Goal: Transaction & Acquisition: Purchase product/service

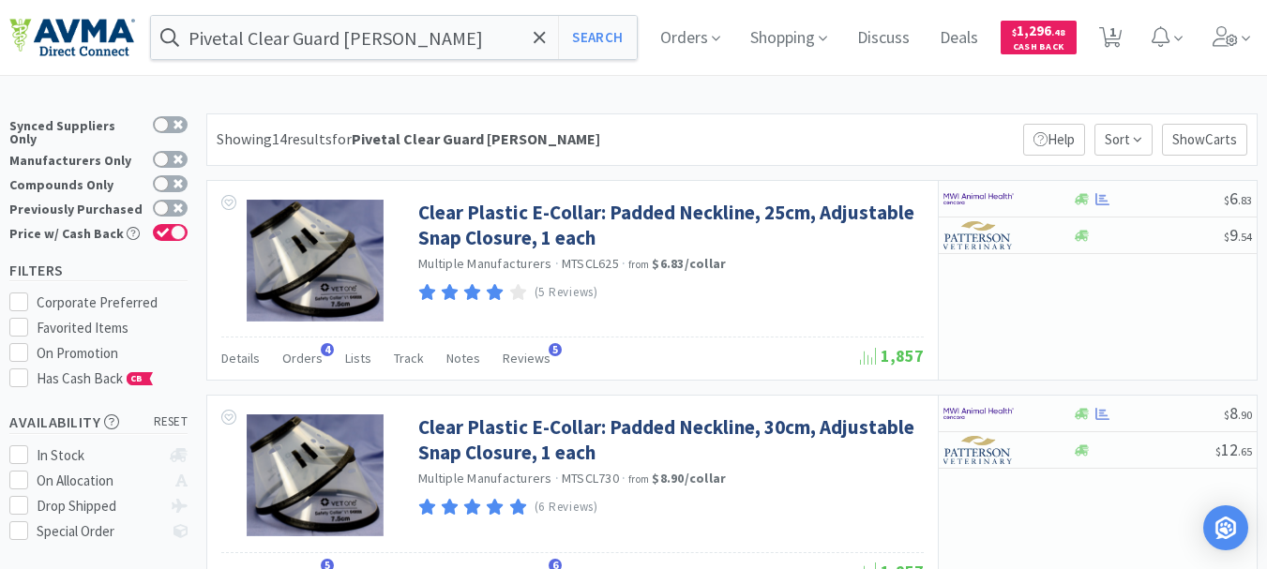
select select "1"
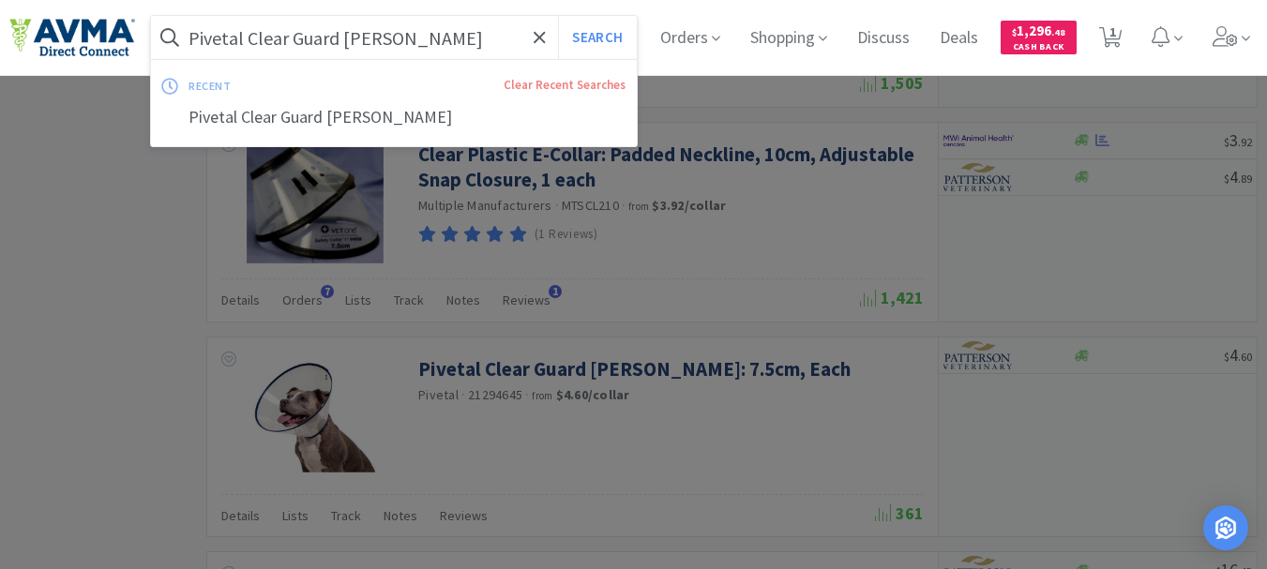
click at [331, 42] on input "Pivetal Clear Guard [PERSON_NAME]" at bounding box center [394, 37] width 486 height 43
paste input "125167"
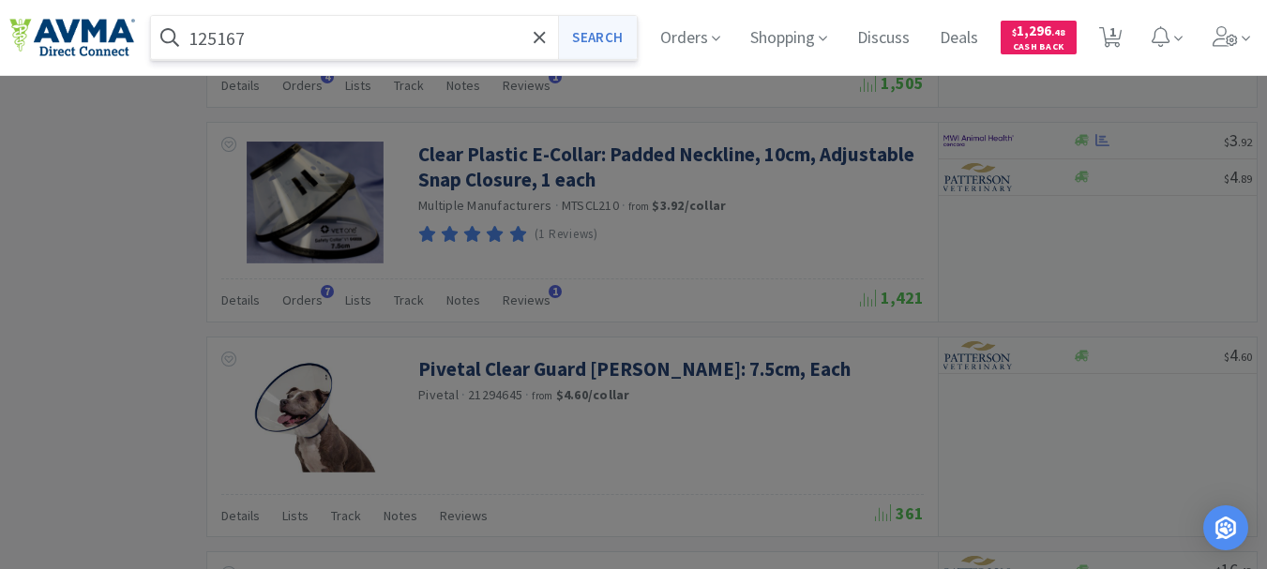
type input "125167"
click at [603, 37] on button "Search" at bounding box center [597, 37] width 78 height 43
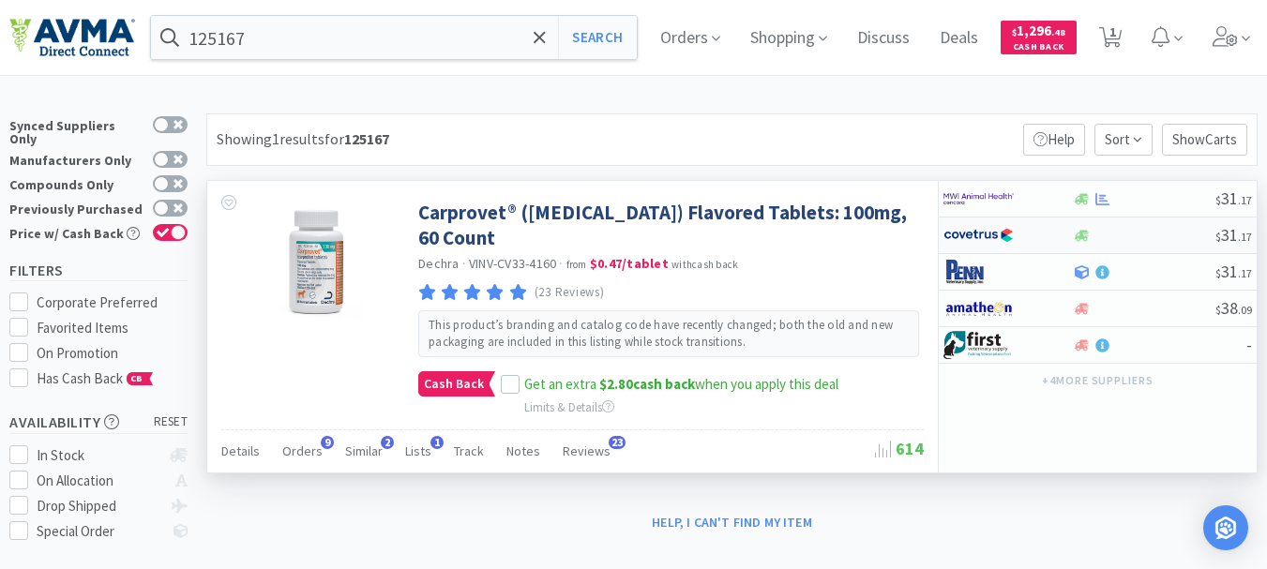
click at [977, 232] on img at bounding box center [979, 235] width 70 height 28
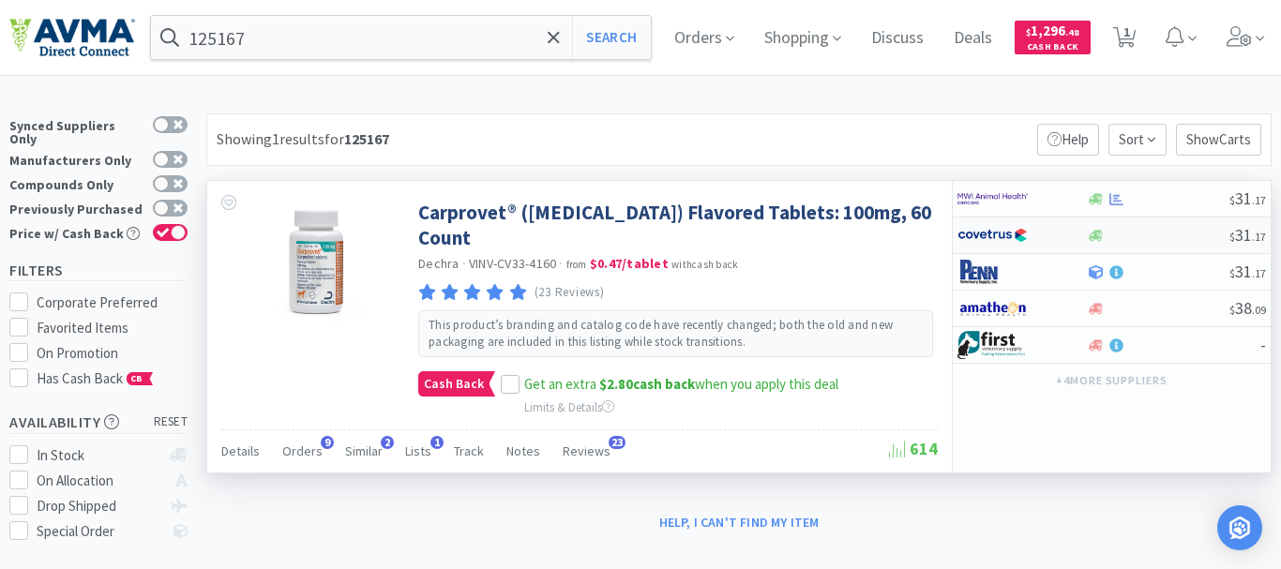
select select "1"
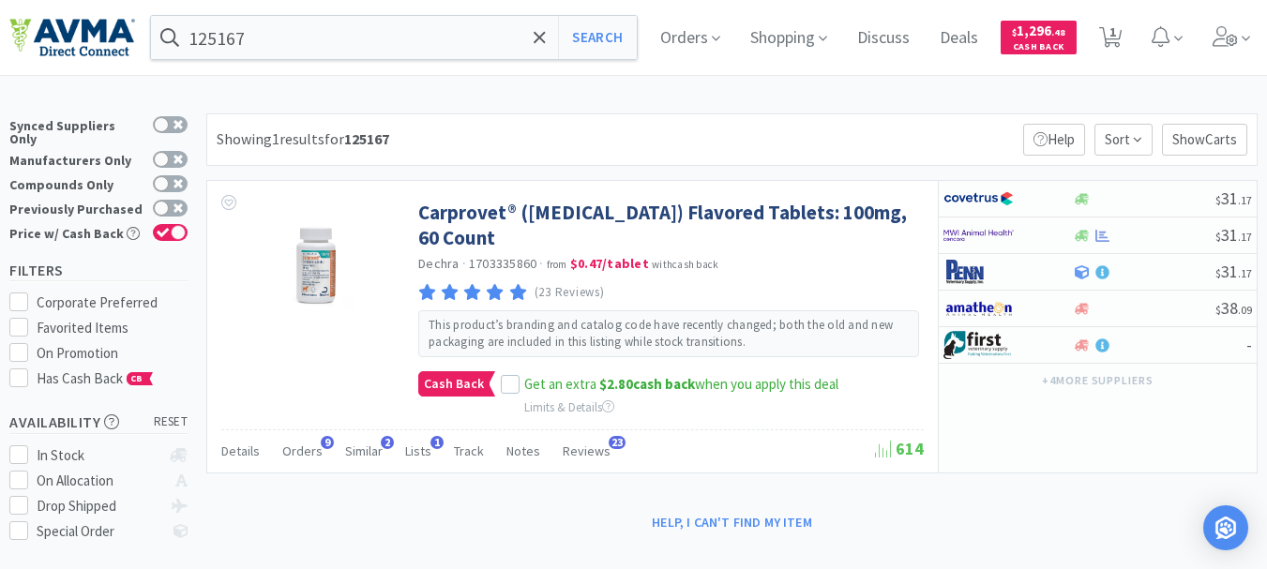
select select "1"
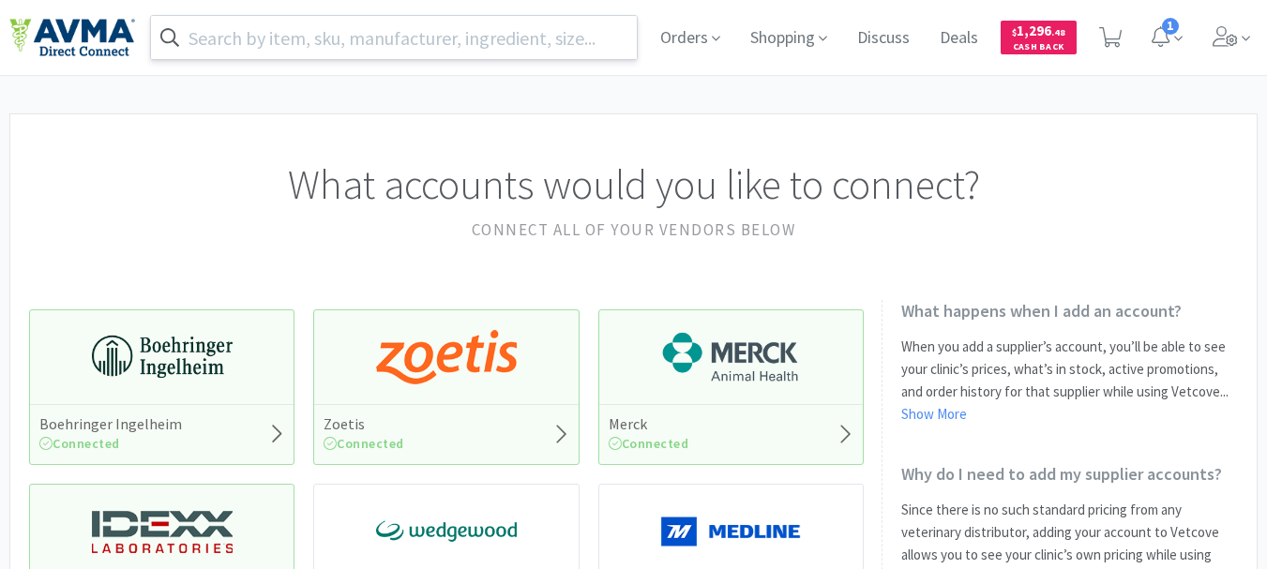
click at [477, 41] on input "text" at bounding box center [394, 37] width 486 height 43
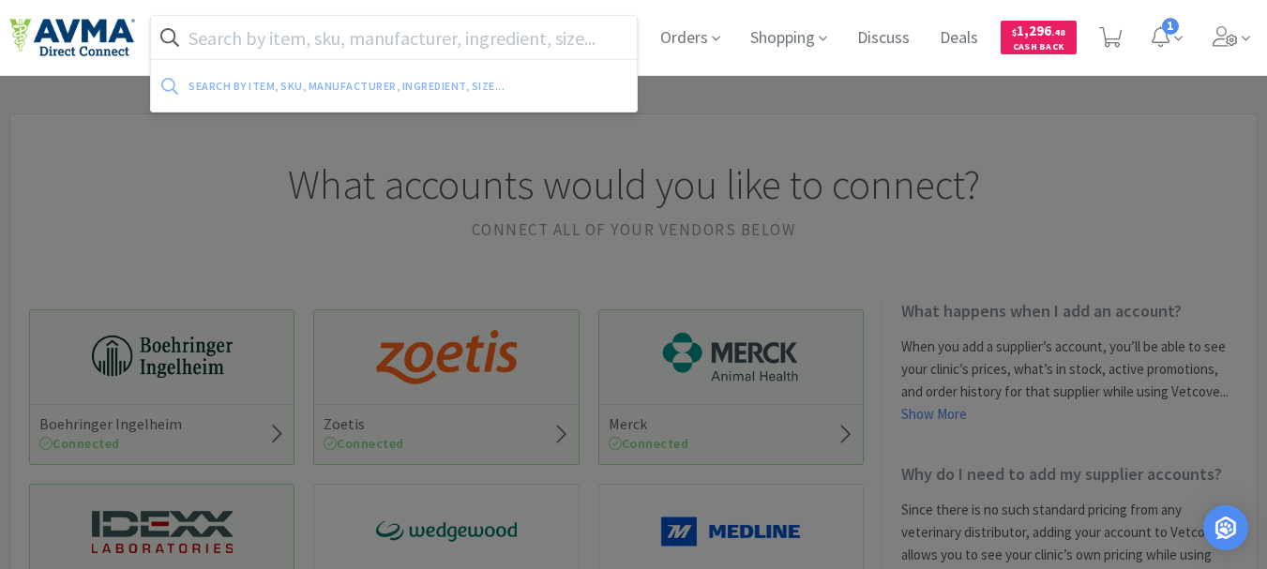
paste input "59190"
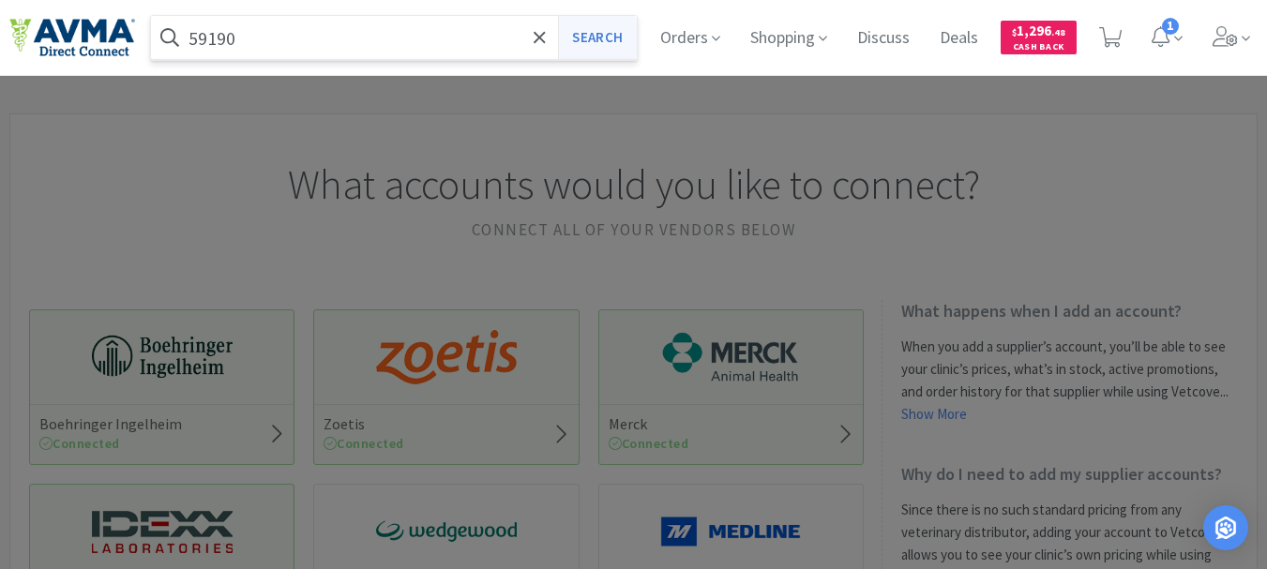
type input "59190"
click at [601, 28] on button "Search" at bounding box center [597, 37] width 78 height 43
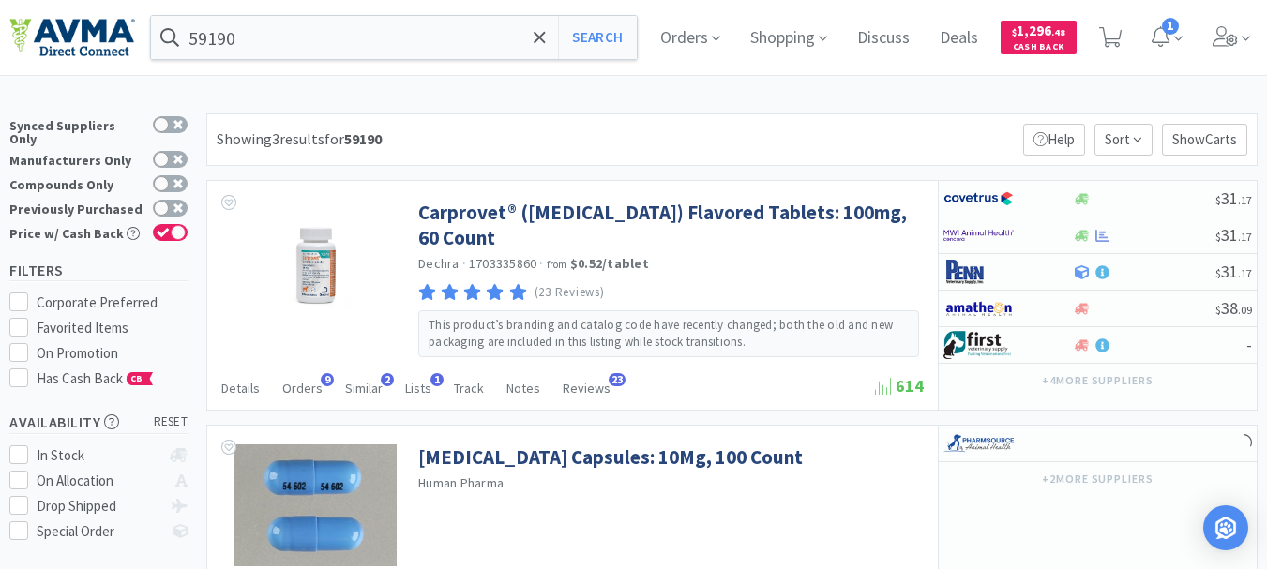
select select "1"
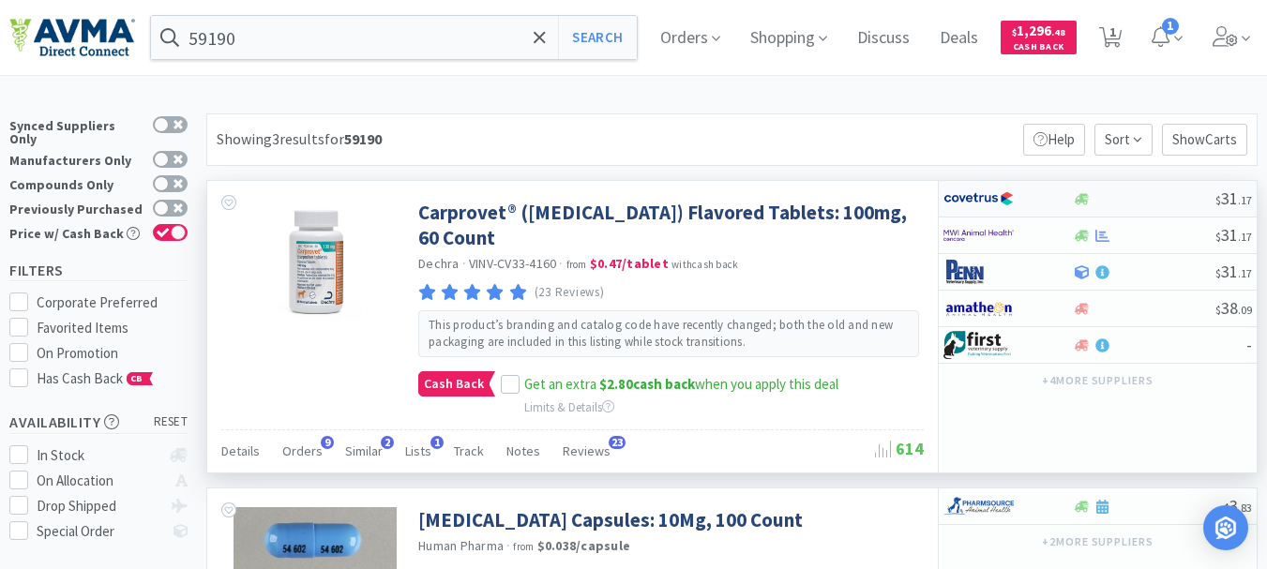
click at [978, 198] on img at bounding box center [979, 199] width 70 height 28
select select "1"
click at [967, 238] on img at bounding box center [979, 235] width 70 height 28
select select "1"
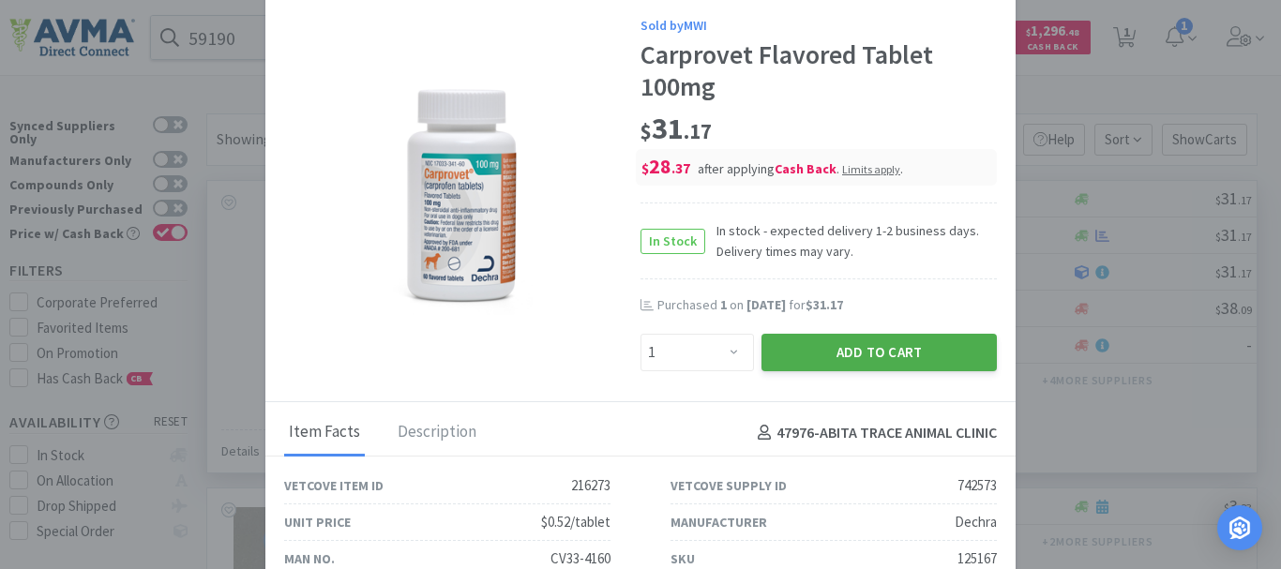
click at [894, 347] on button "Add to Cart" at bounding box center [879, 353] width 235 height 38
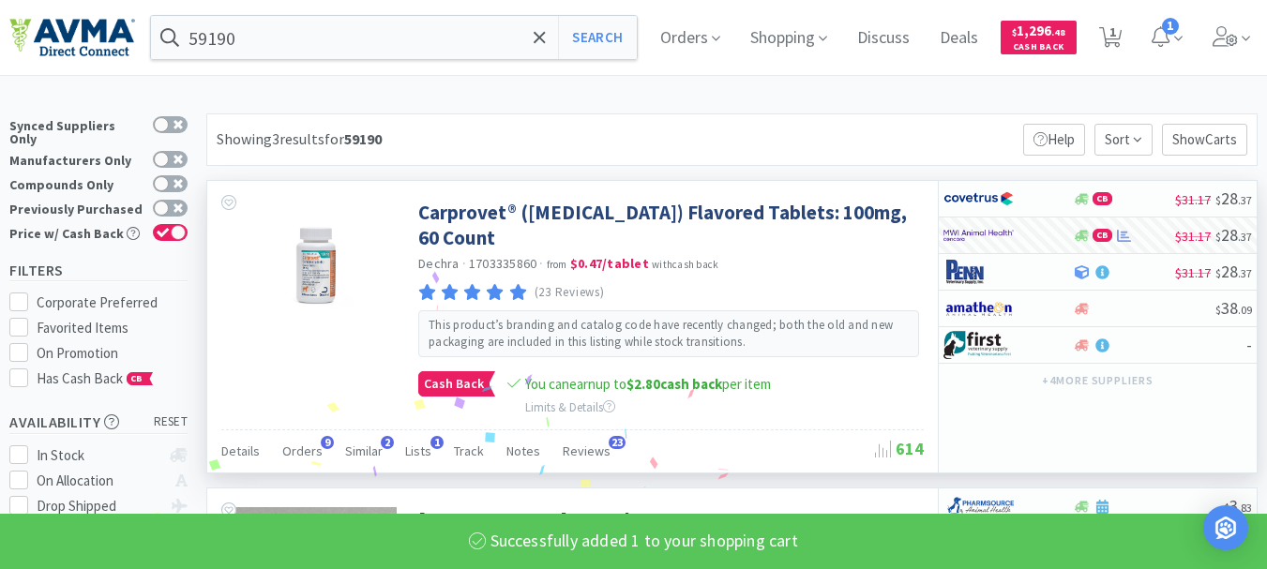
select select "1"
